Goal: Information Seeking & Learning: Learn about a topic

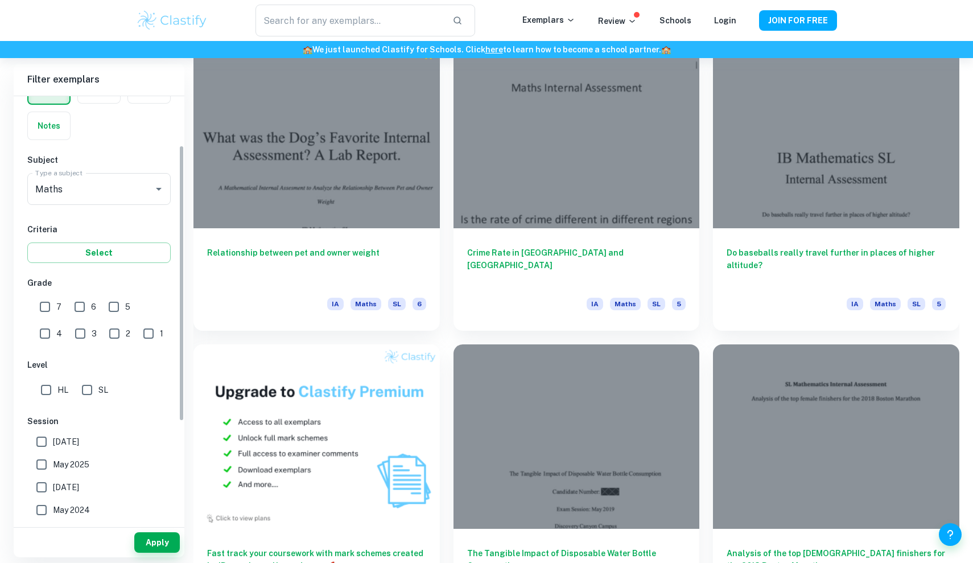
scroll to position [76, 0]
click at [46, 390] on input "HL" at bounding box center [46, 387] width 23 height 23
checkbox input "true"
click at [72, 300] on input "6" at bounding box center [79, 304] width 23 height 23
checkbox input "true"
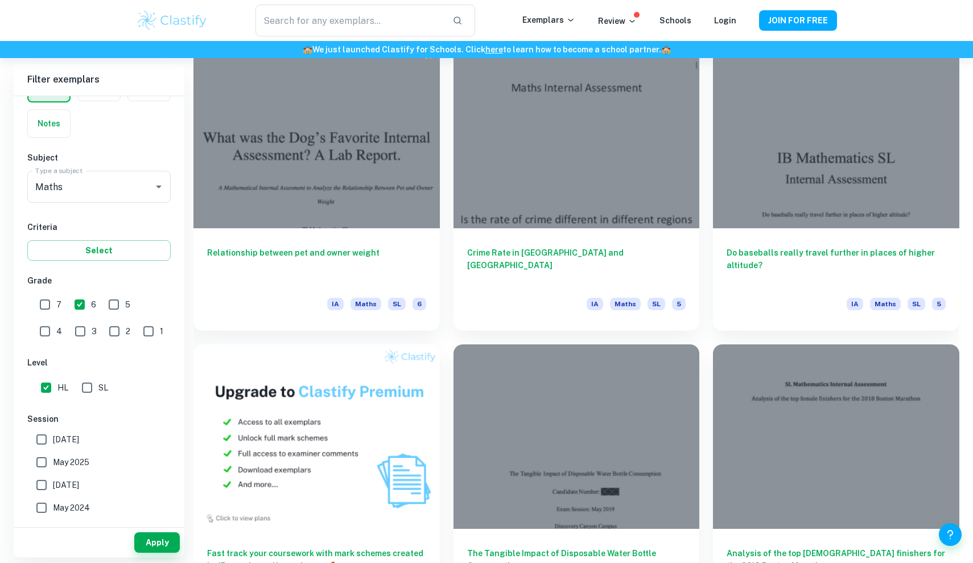
click at [40, 303] on input "7" at bounding box center [45, 304] width 23 height 23
checkbox input "true"
click at [175, 540] on button "Apply" at bounding box center [157, 542] width 46 height 20
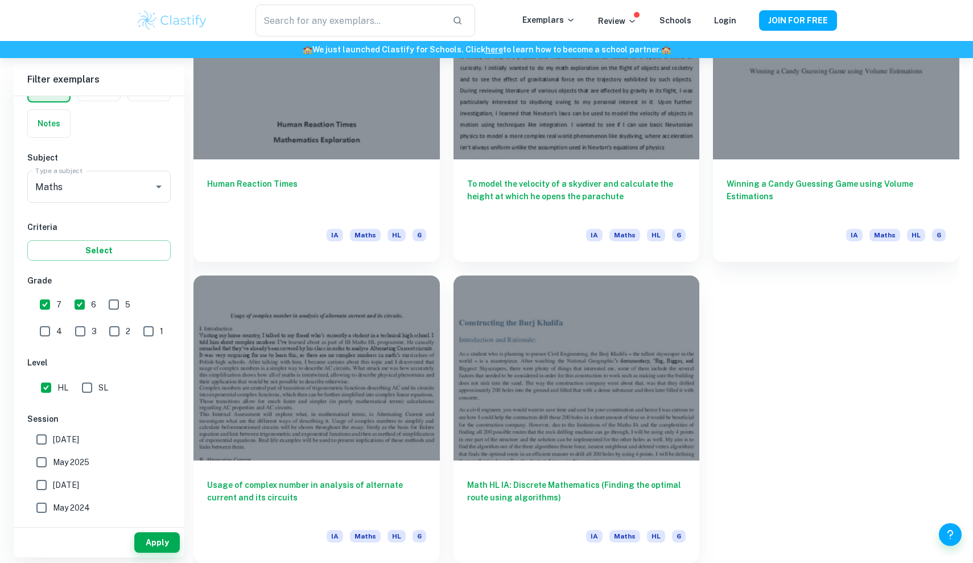
scroll to position [1611, 0]
click at [118, 302] on input "5" at bounding box center [113, 304] width 23 height 23
click at [155, 527] on hr at bounding box center [99, 527] width 171 height 1
click at [155, 541] on button "Apply" at bounding box center [157, 542] width 46 height 20
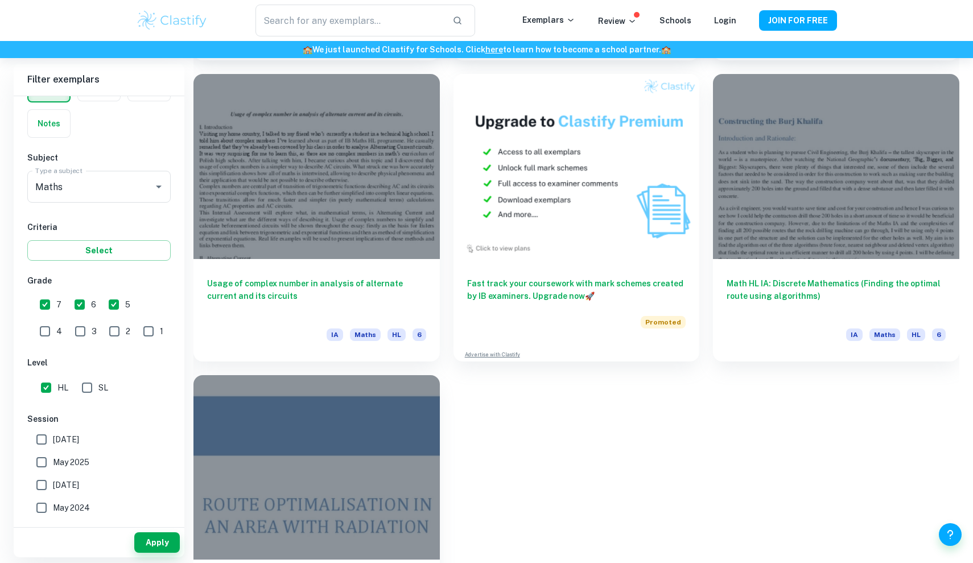
scroll to position [2407, 0]
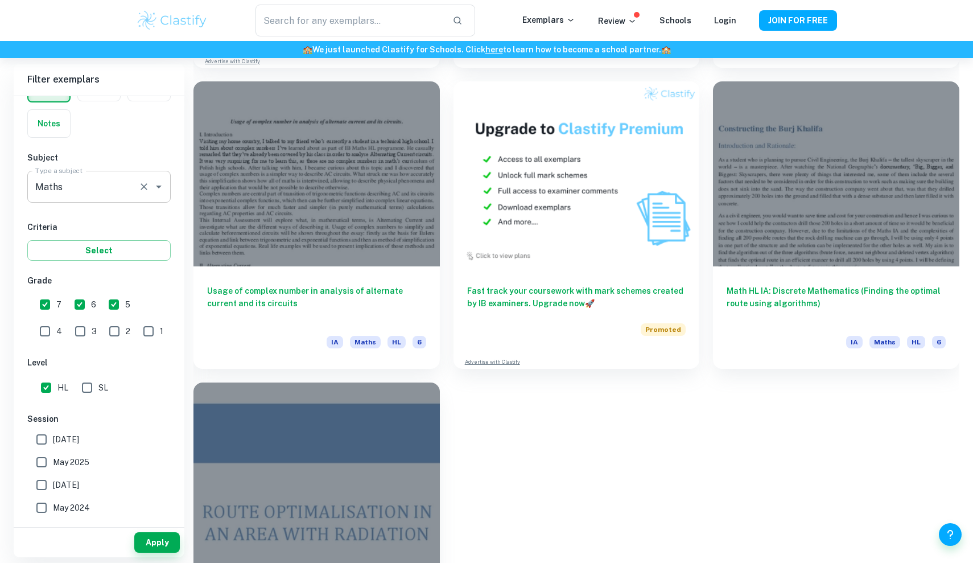
click at [119, 196] on input "Maths" at bounding box center [82, 187] width 101 height 22
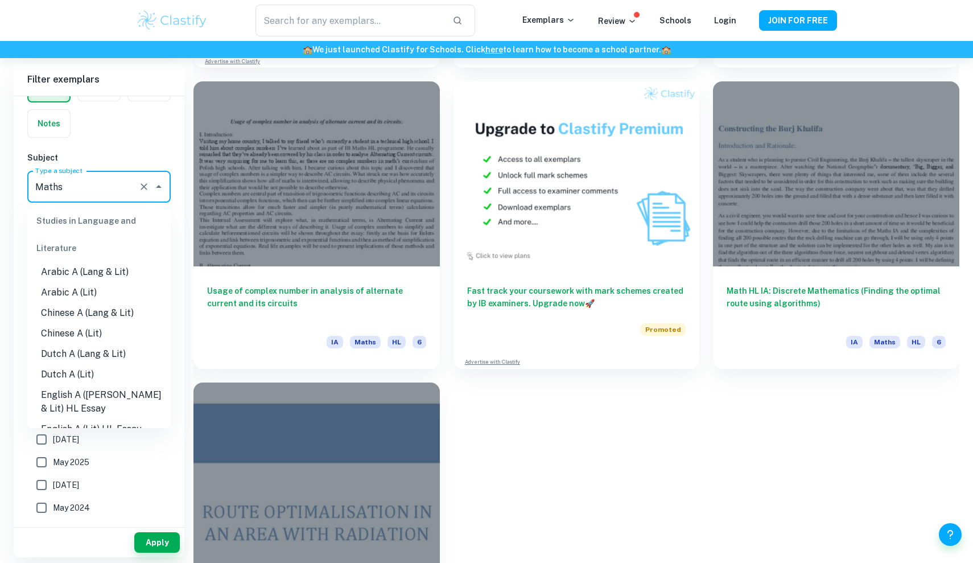
scroll to position [1356, 0]
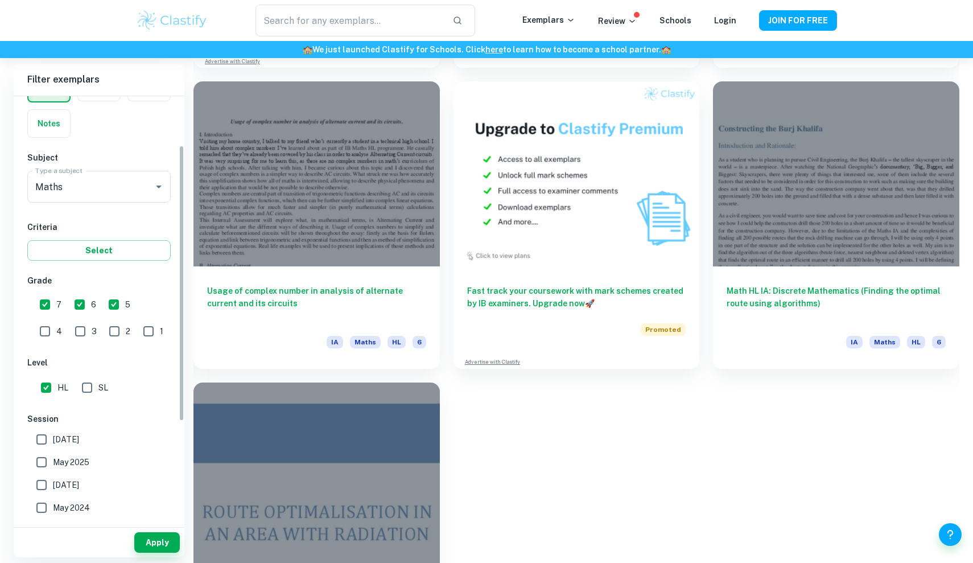
click at [115, 144] on div "IB College Category IA EE TOK Notes Subject Type a subject Maths Type a subject…" at bounding box center [99, 349] width 171 height 658
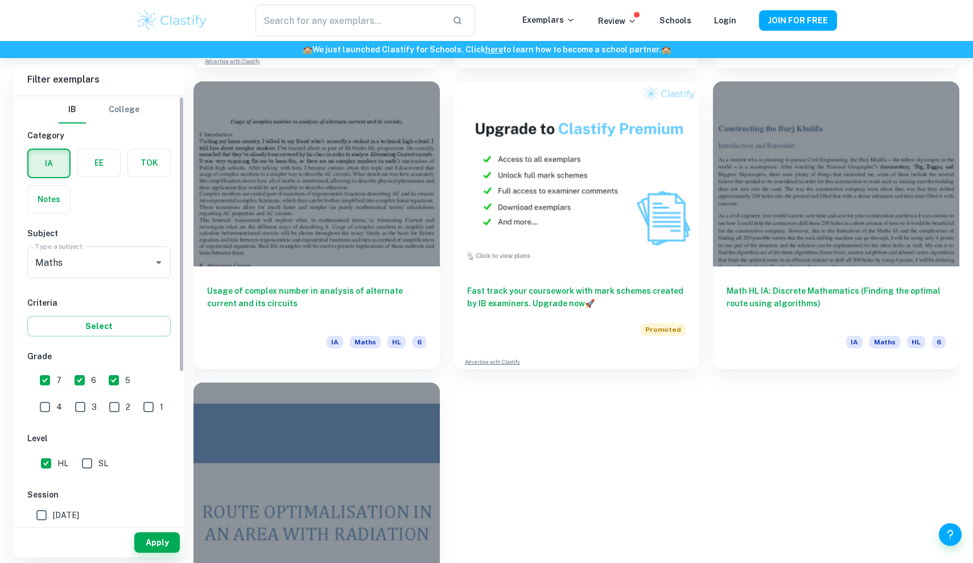
scroll to position [0, 0]
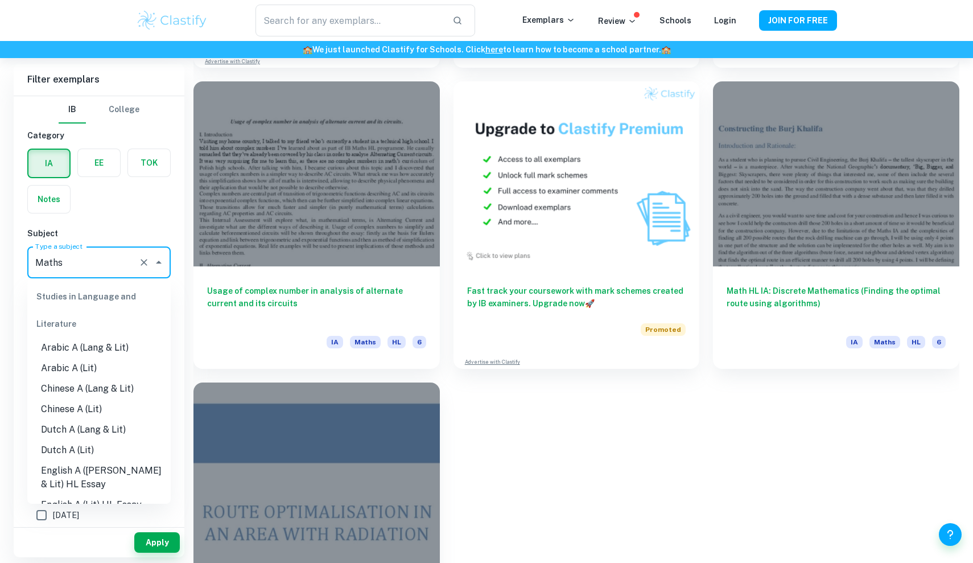
click at [96, 252] on input "Maths" at bounding box center [82, 262] width 101 height 22
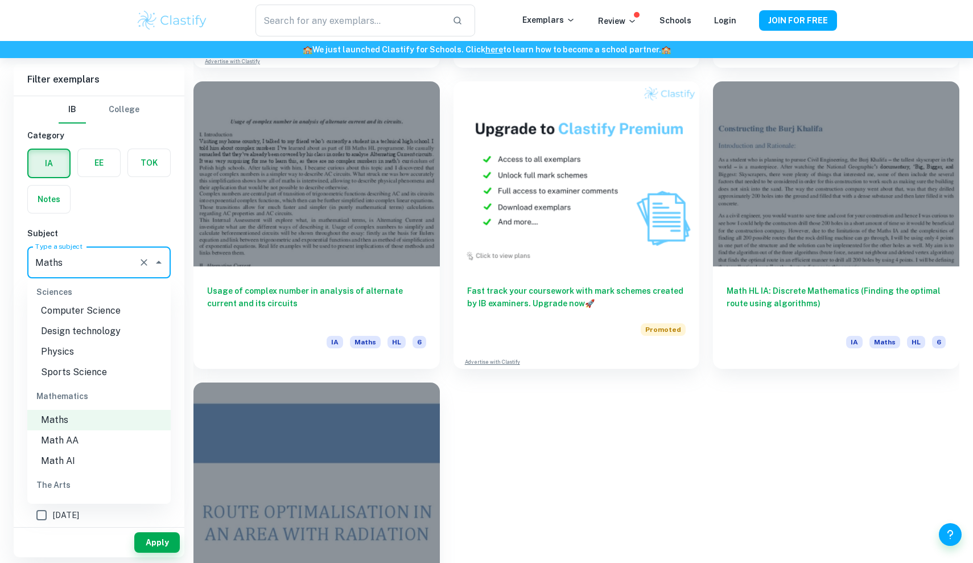
scroll to position [1456, 0]
click at [102, 451] on li "Math AI" at bounding box center [98, 461] width 143 height 20
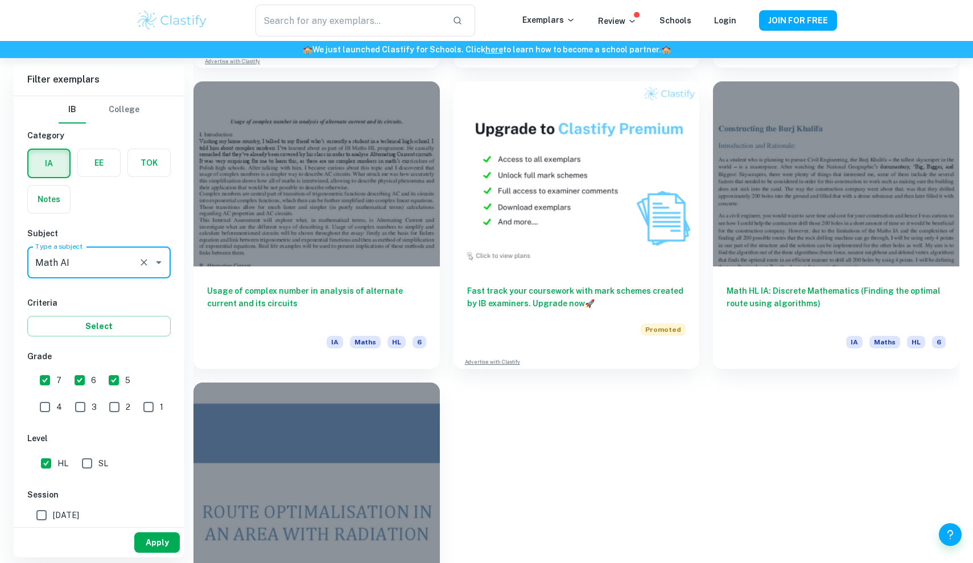
click at [156, 532] on button "Apply" at bounding box center [157, 542] width 46 height 20
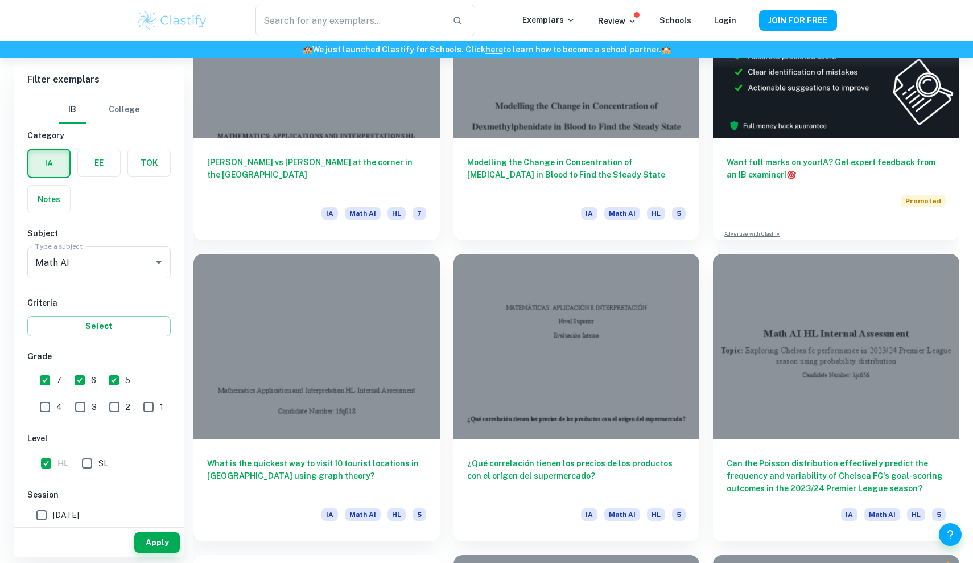
scroll to position [5241, 0]
click at [112, 377] on input "5" at bounding box center [113, 380] width 23 height 23
checkbox input "false"
click at [141, 540] on button "Apply" at bounding box center [157, 542] width 46 height 20
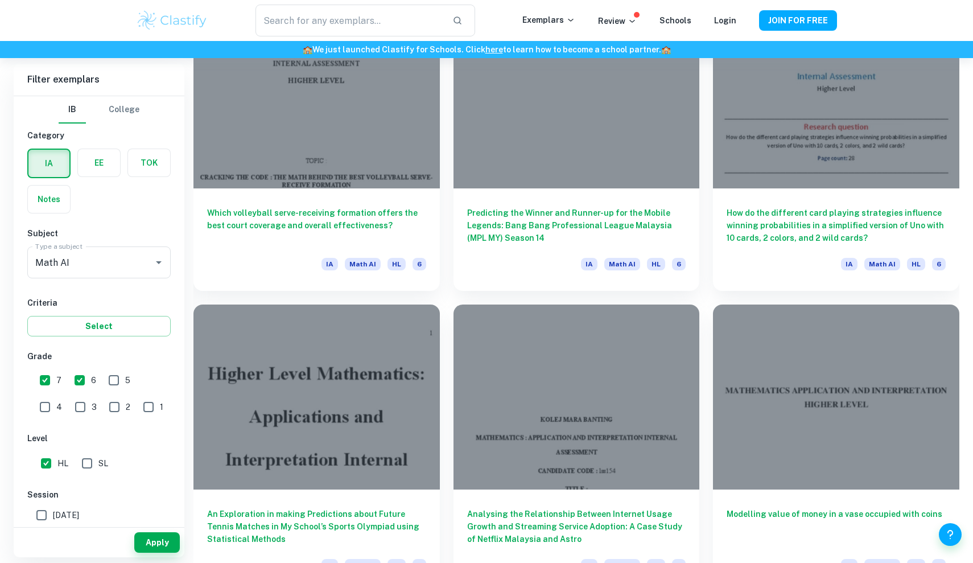
scroll to position [2783, 0]
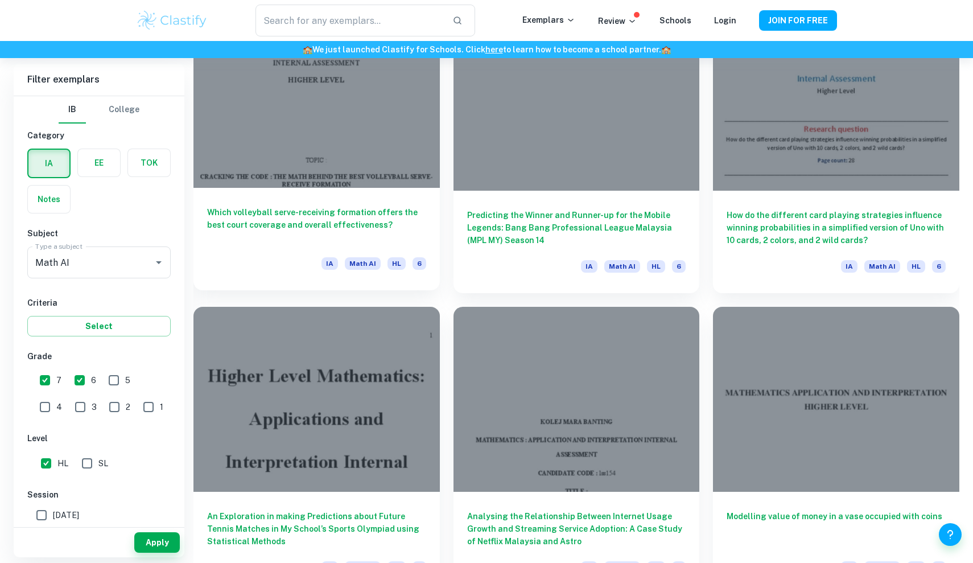
click at [332, 176] on div at bounding box center [316, 95] width 246 height 184
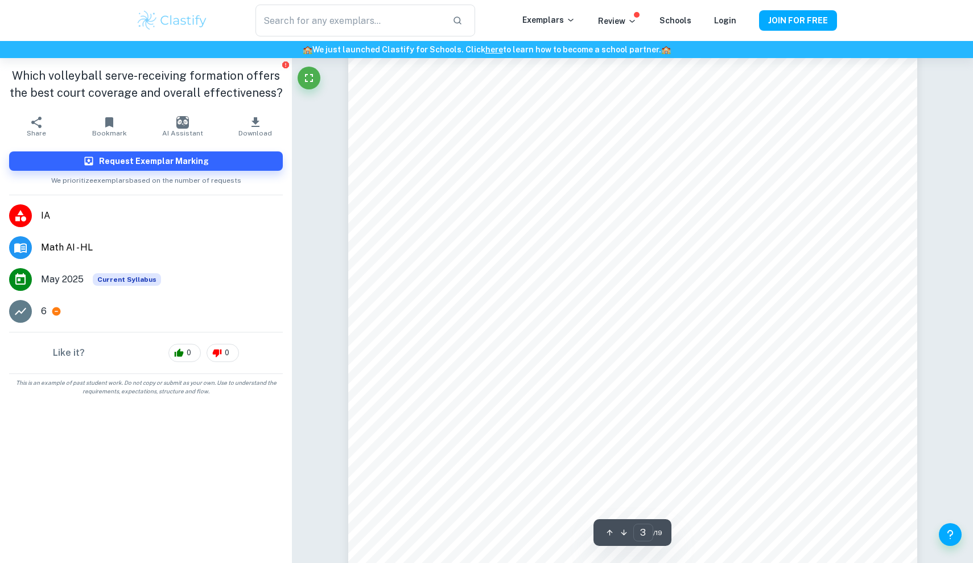
scroll to position [2081, 0]
type input "4"
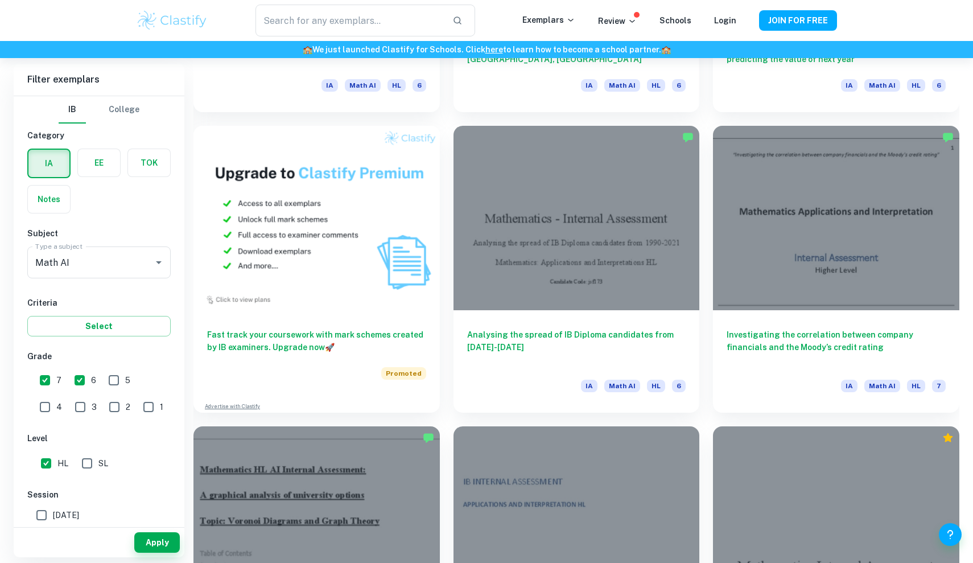
scroll to position [1036, 0]
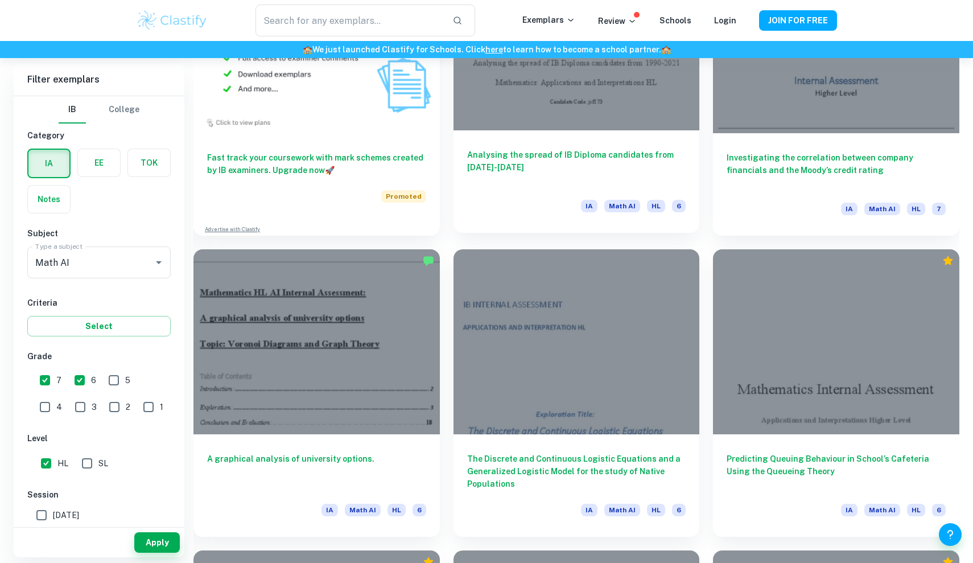
click at [552, 173] on h6 "Analysing the spread of IB Diploma candidates from [DATE]-[DATE]" at bounding box center [576, 167] width 219 height 38
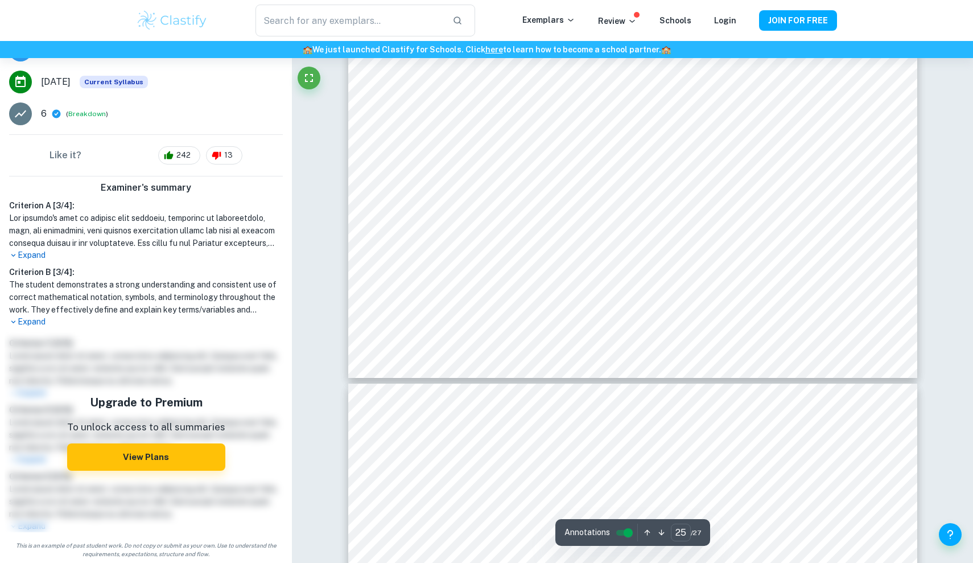
scroll to position [18528, 0]
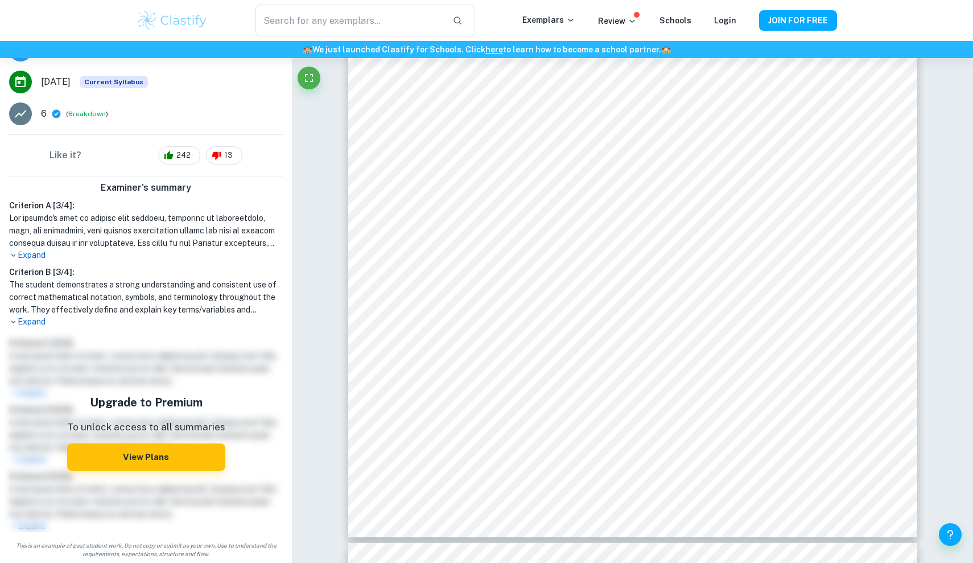
type input "26"
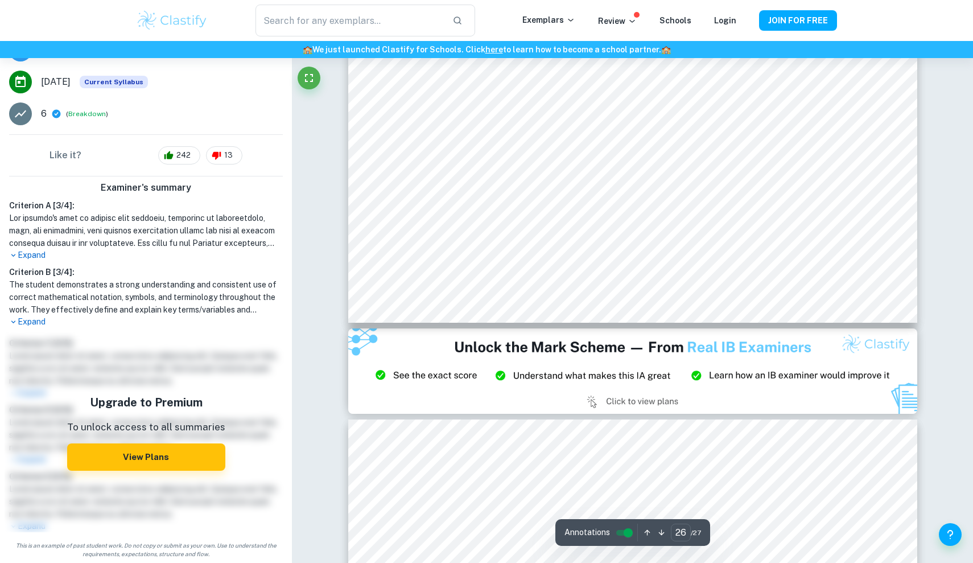
scroll to position [19612, 0]
